Goal: Task Accomplishment & Management: Manage account settings

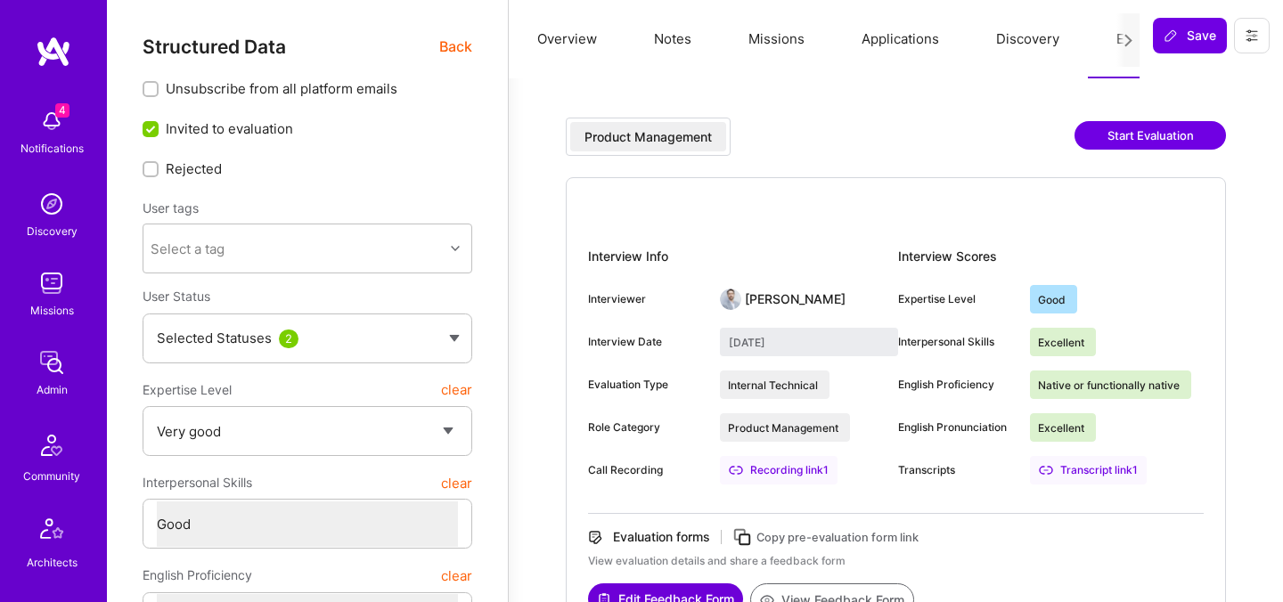
select select "5"
select select "4"
select select "6"
select select "US"
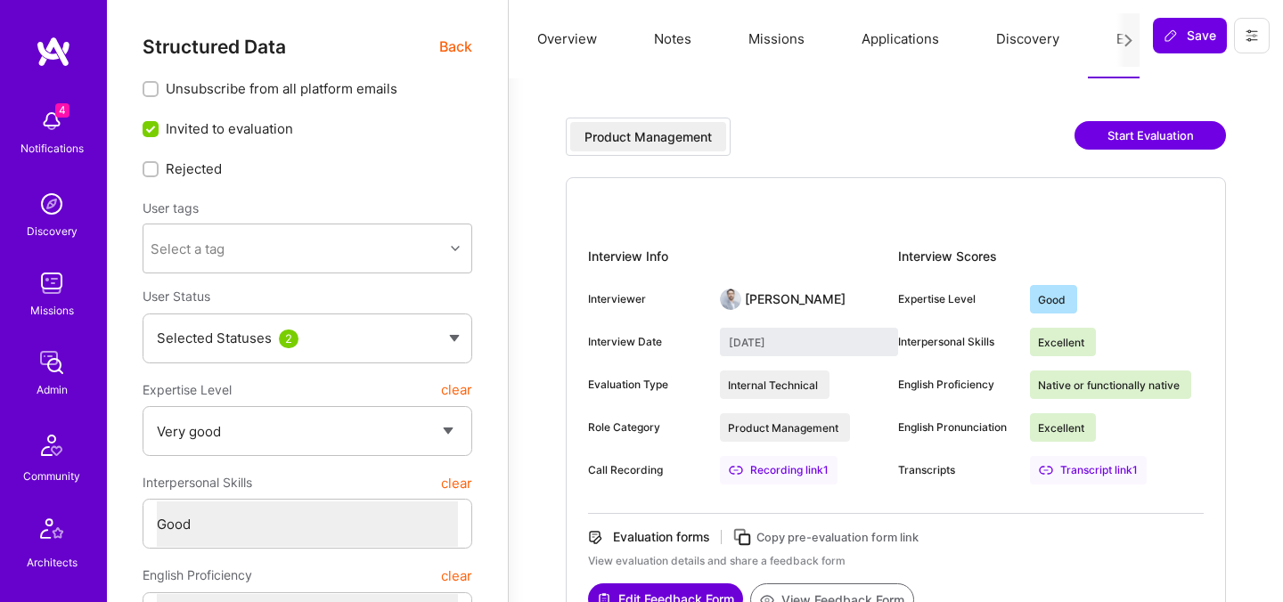
select select "Right Now"
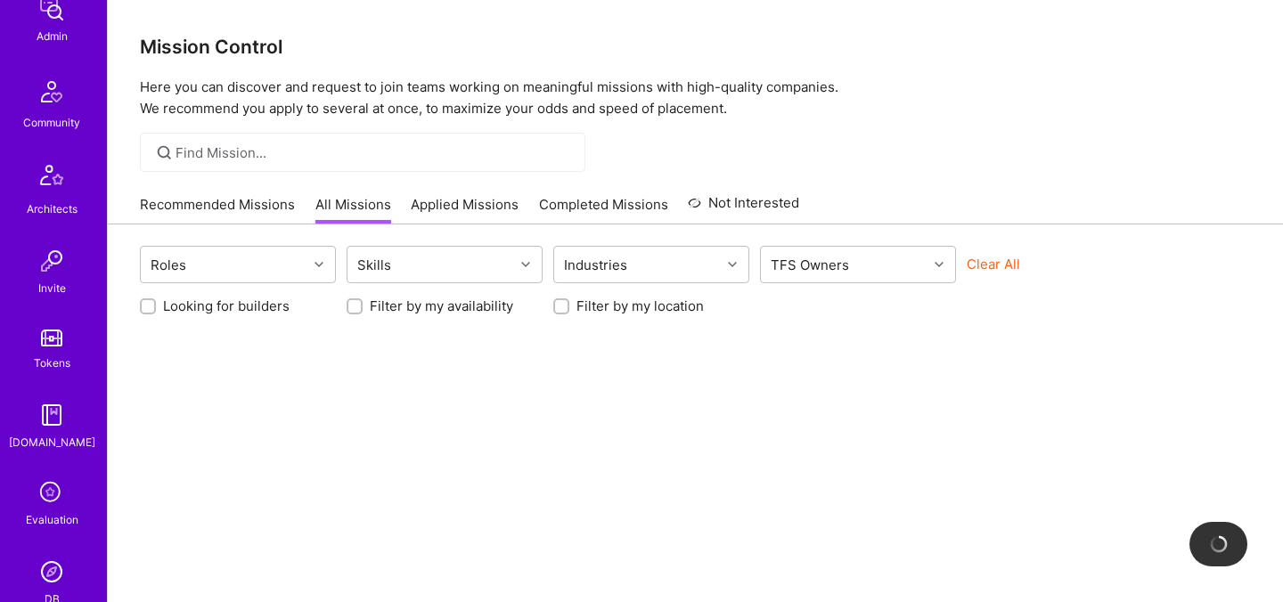
scroll to position [534, 0]
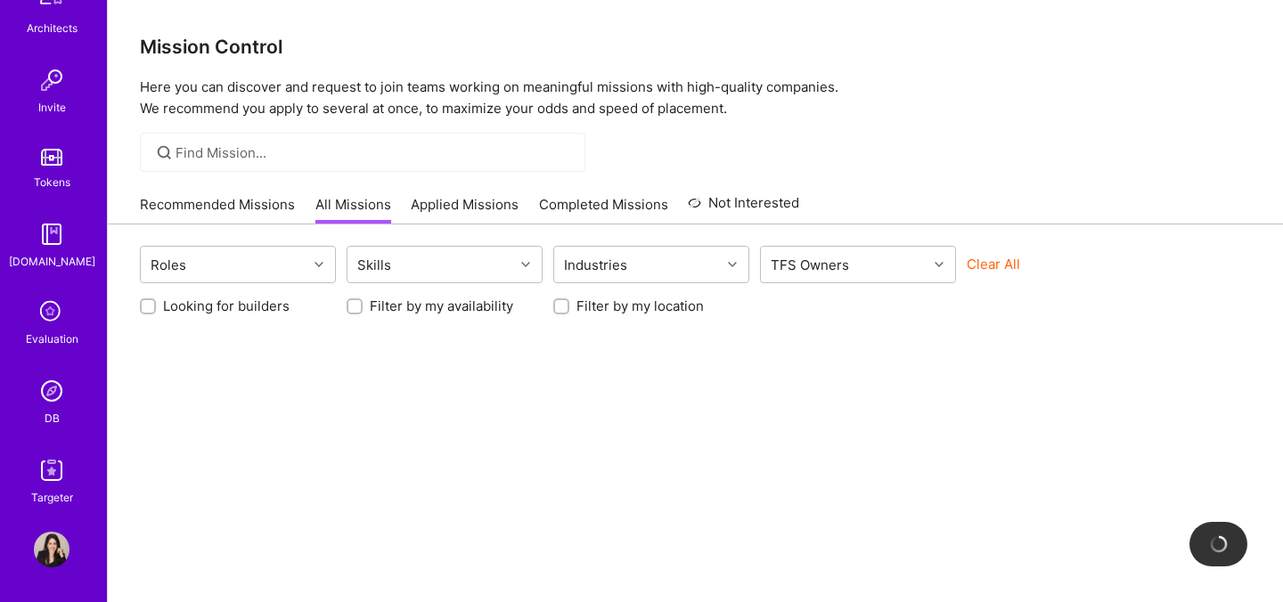
click at [48, 403] on img at bounding box center [52, 391] width 36 height 36
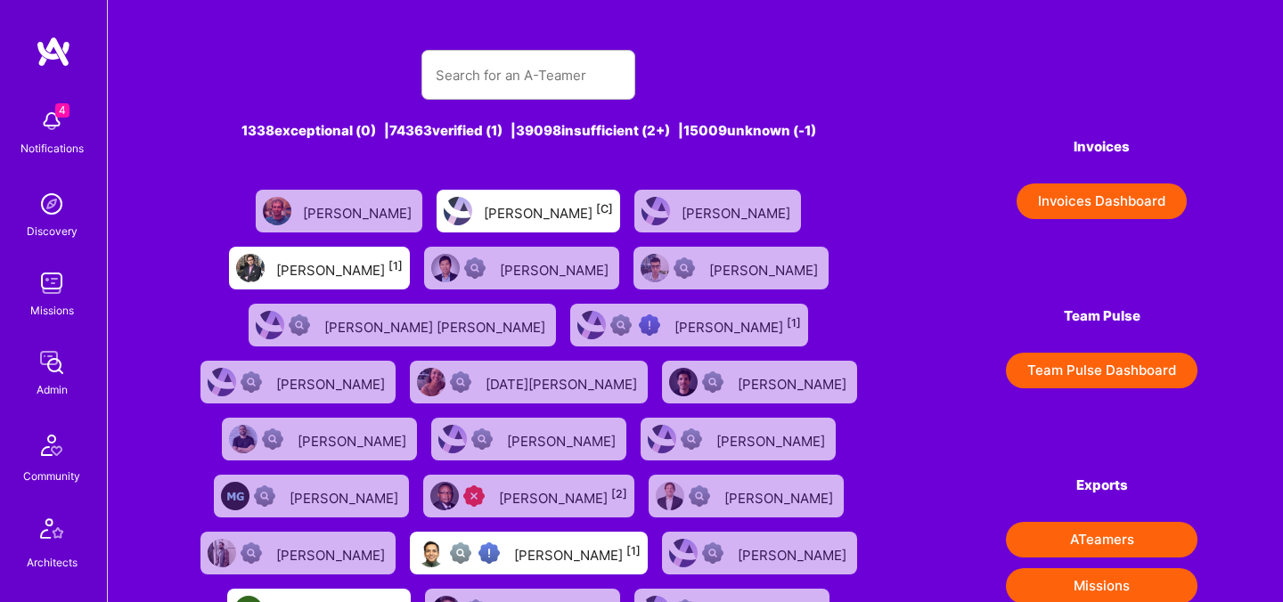
click at [53, 370] on img at bounding box center [52, 363] width 36 height 36
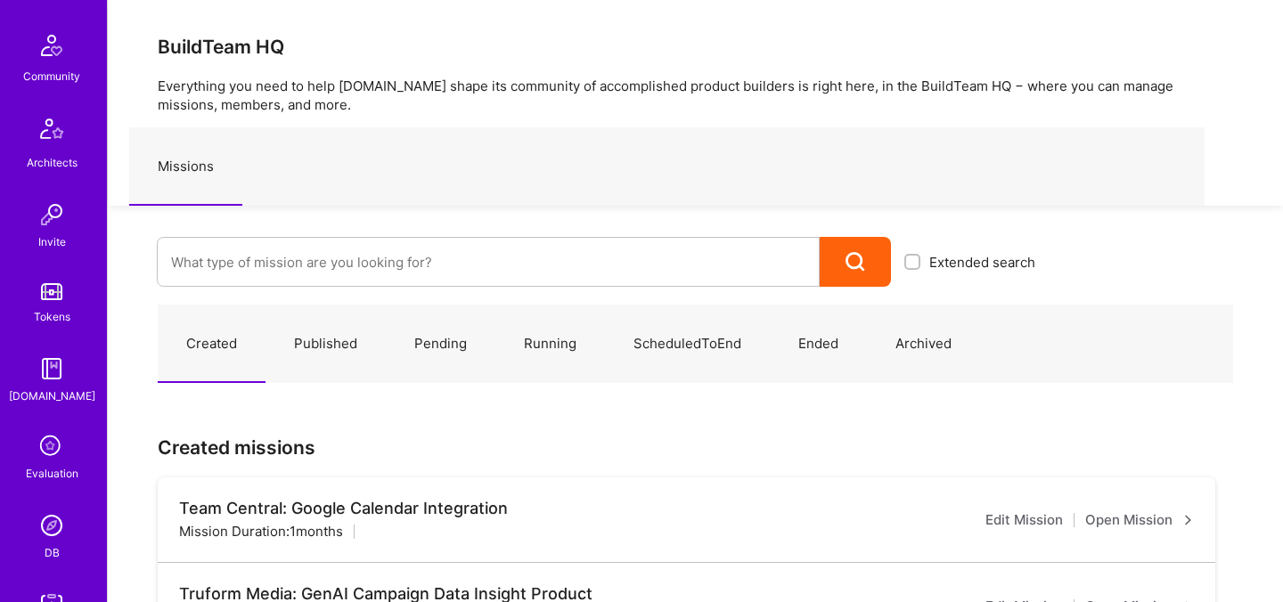
scroll to position [534, 0]
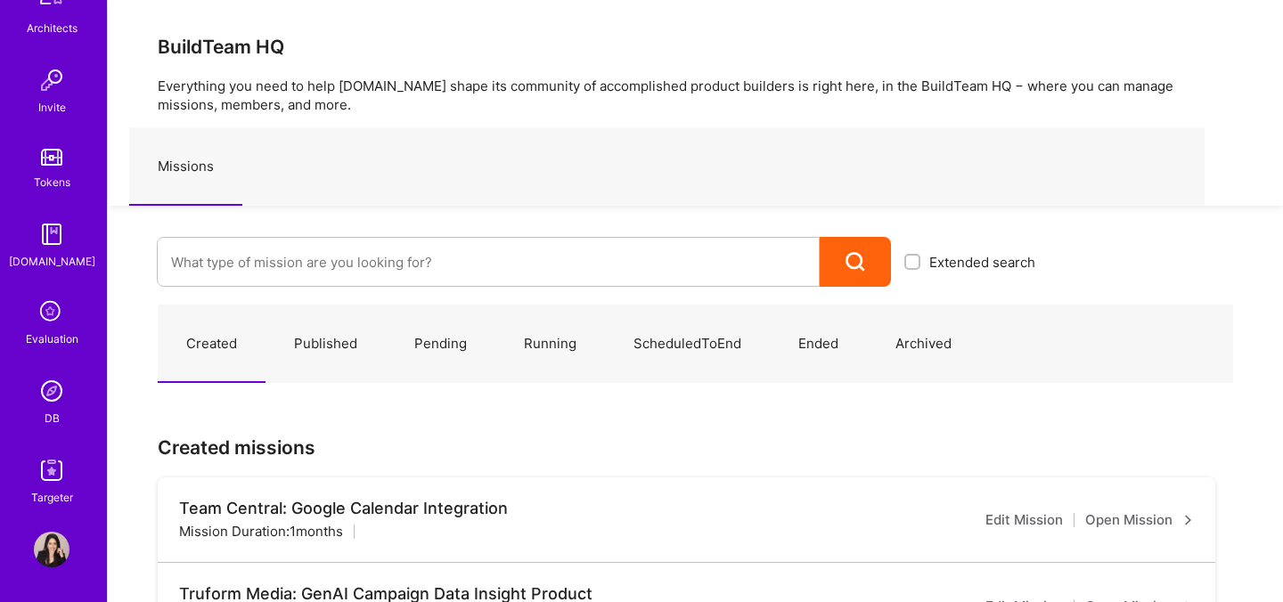
click at [46, 384] on img at bounding box center [52, 391] width 36 height 36
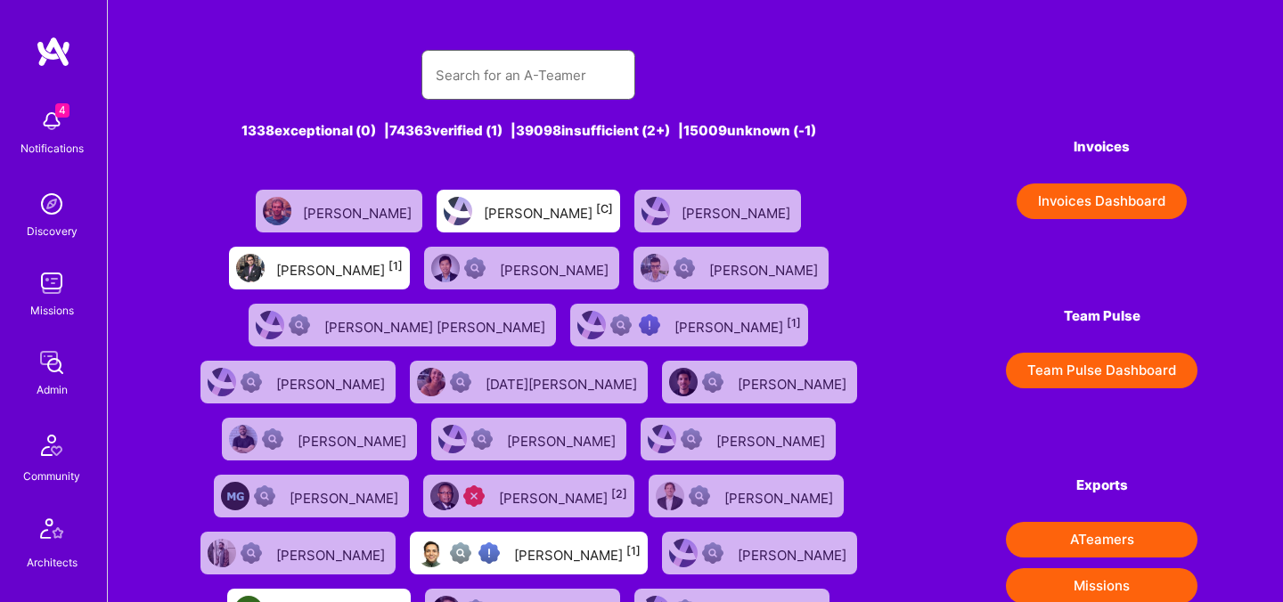
click at [474, 83] on input "text" at bounding box center [528, 75] width 185 height 45
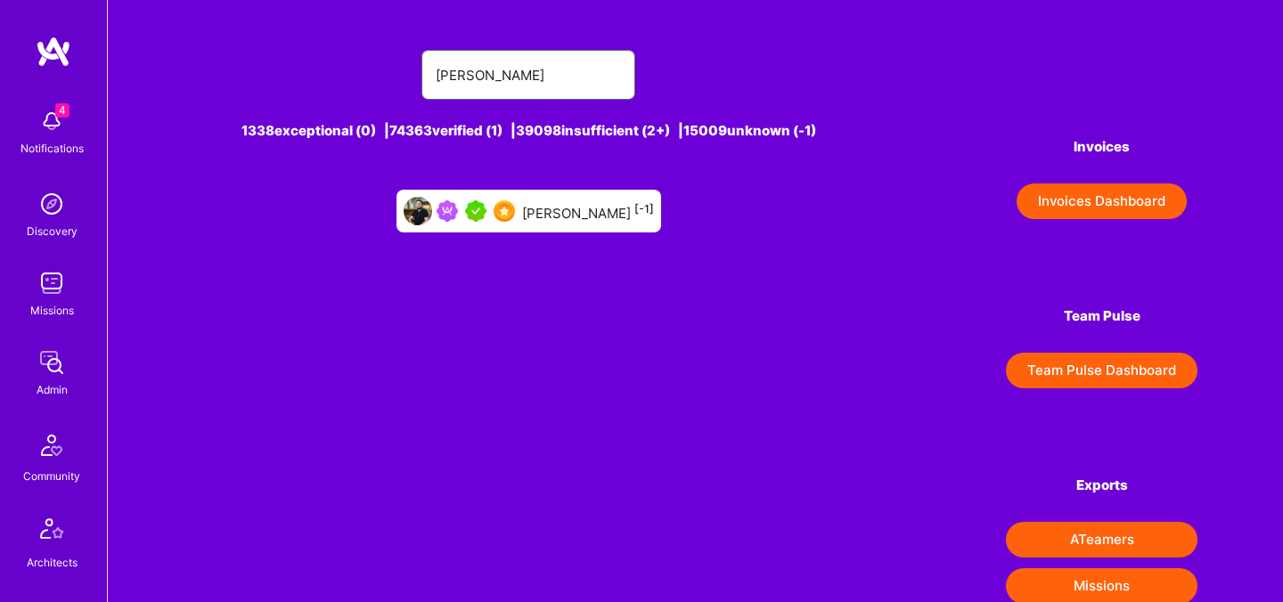
type input "[PERSON_NAME]"
click at [562, 215] on div "[PERSON_NAME] [-1]" at bounding box center [588, 211] width 132 height 23
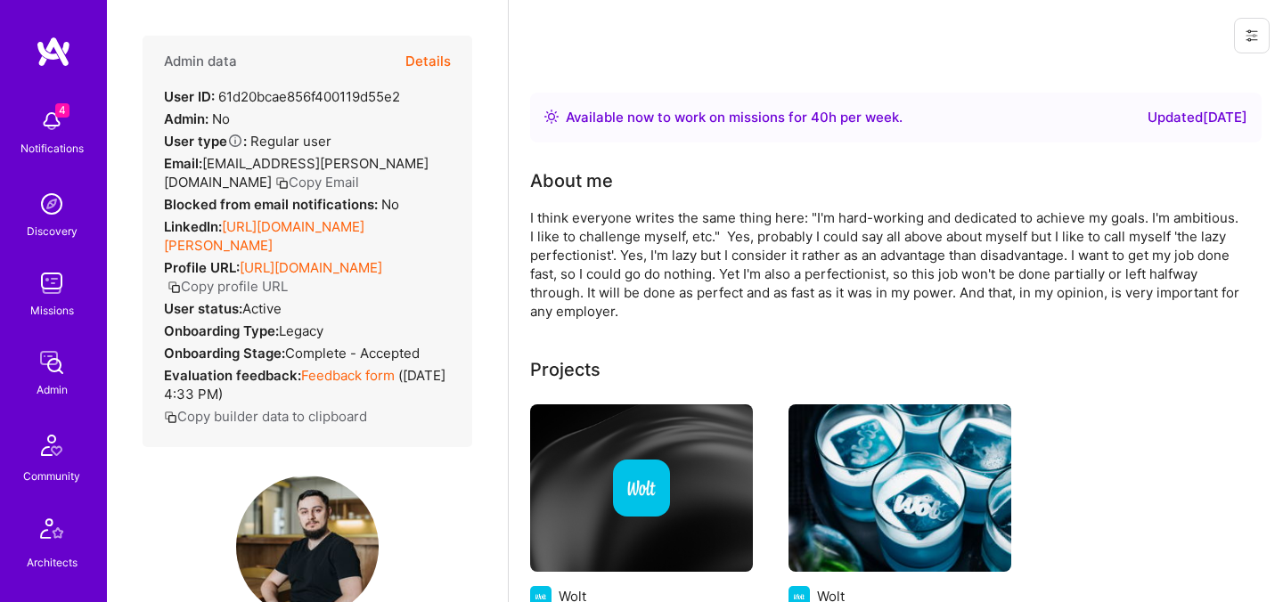
click at [434, 64] on button "Details" at bounding box center [427, 62] width 45 height 52
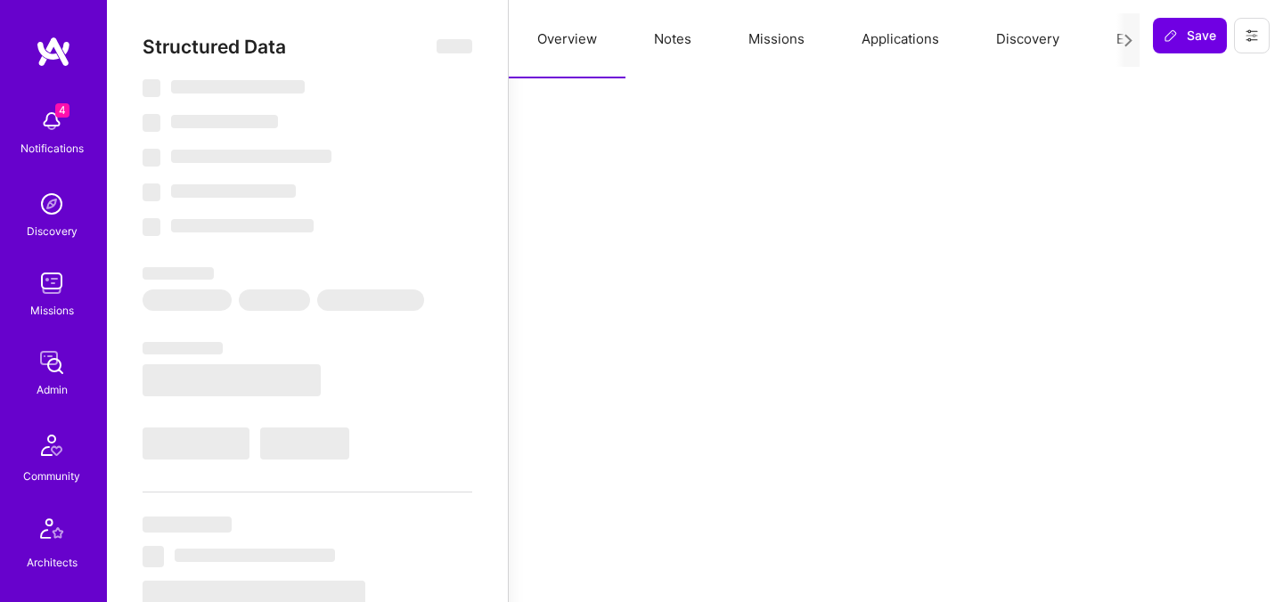
select select "Right Now"
select select "5"
select select "7"
select select "6"
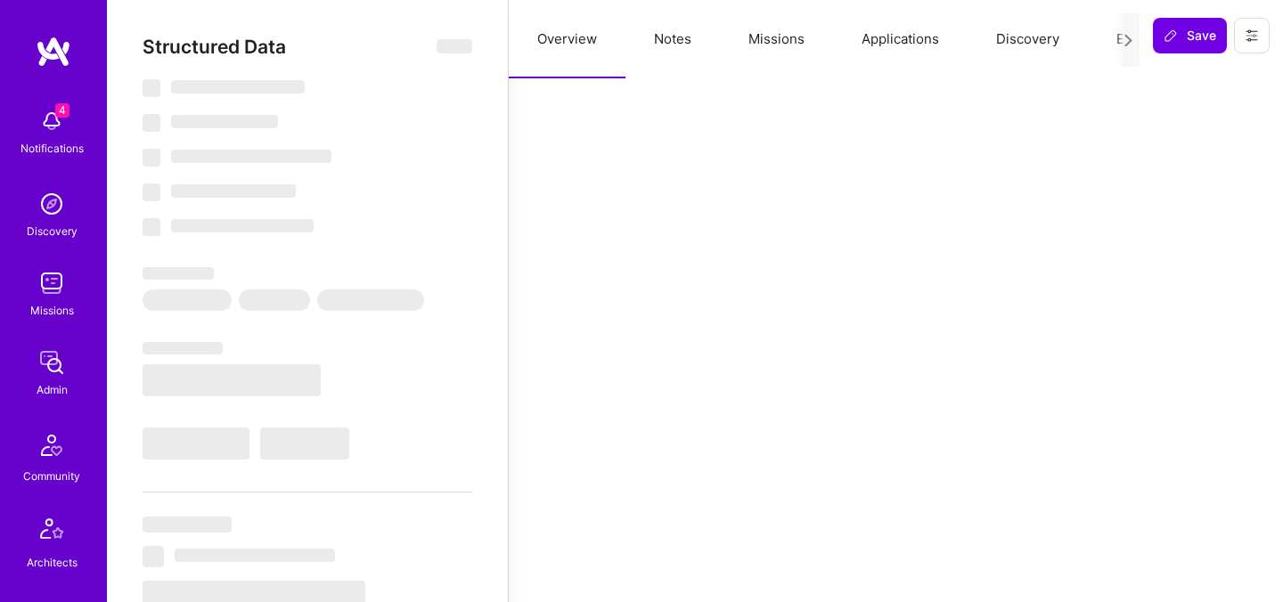
select select "PL"
